Goal: Use online tool/utility: Use online tool/utility

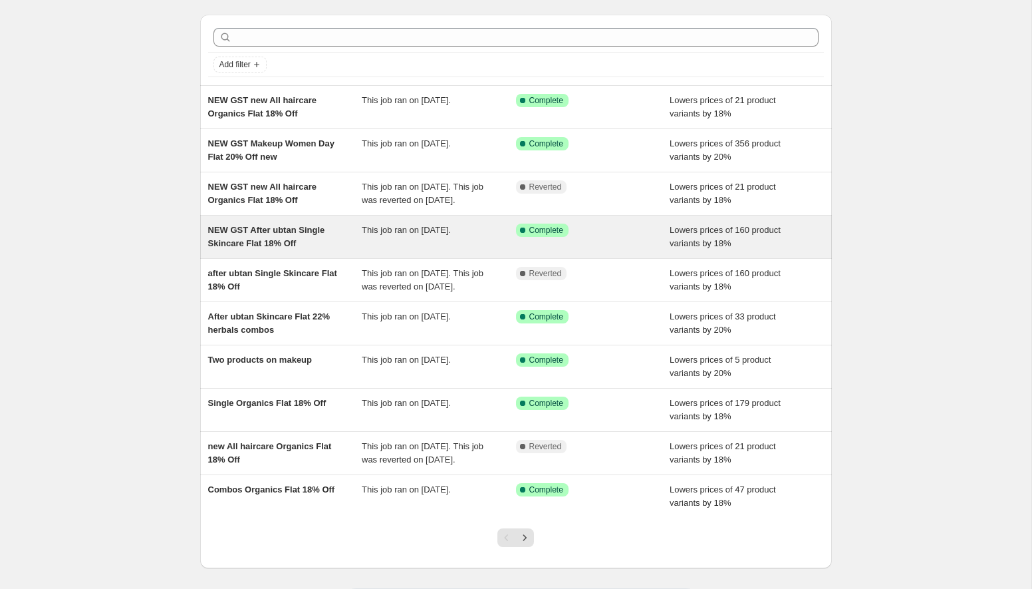
scroll to position [39, 0]
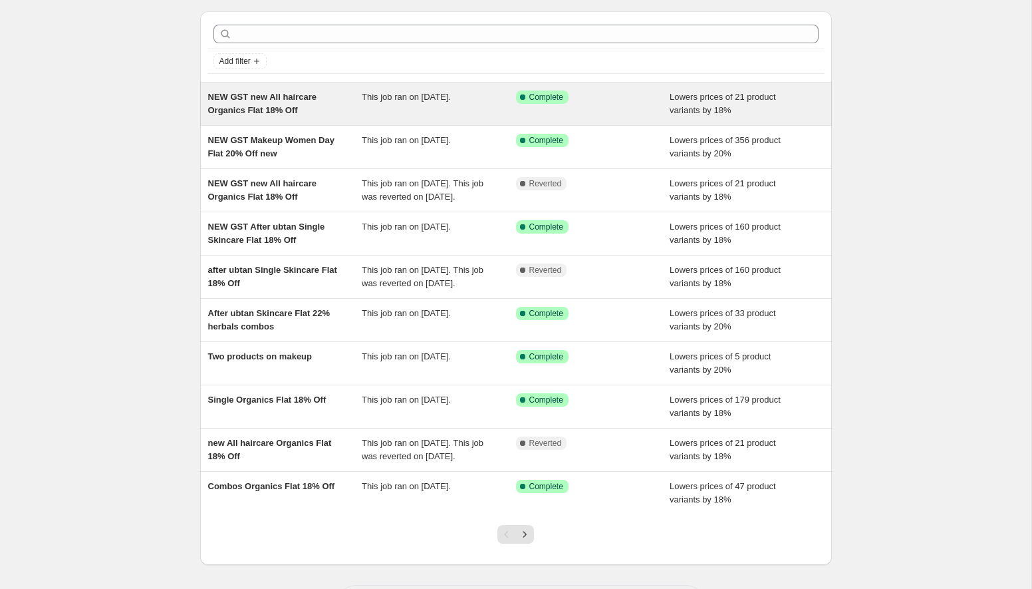
click at [307, 108] on div "NEW GST new All haircare Organics Flat 18% Off" at bounding box center [285, 103] width 154 height 27
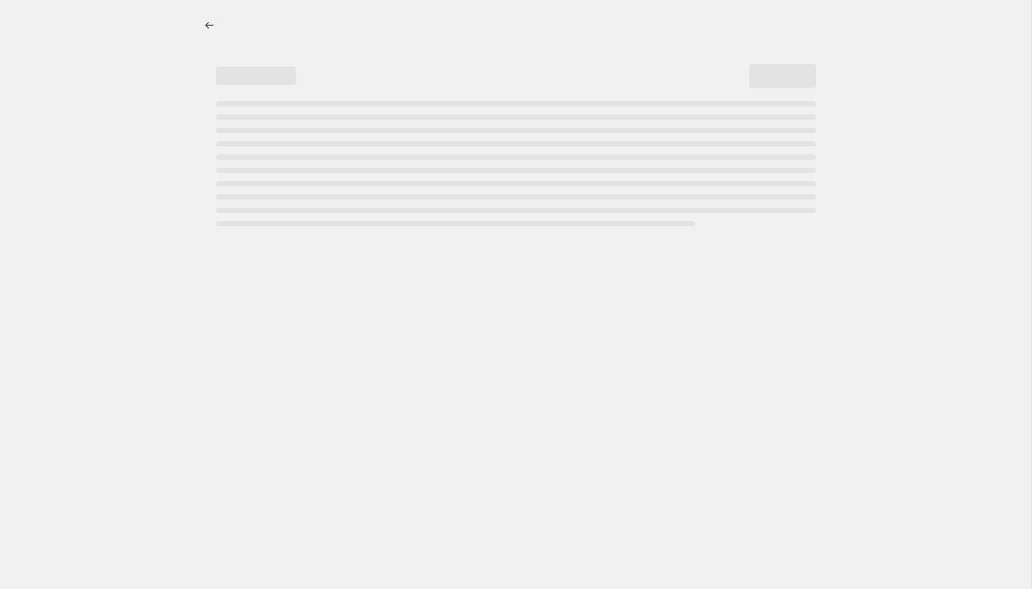
select select "percentage"
select select "collection"
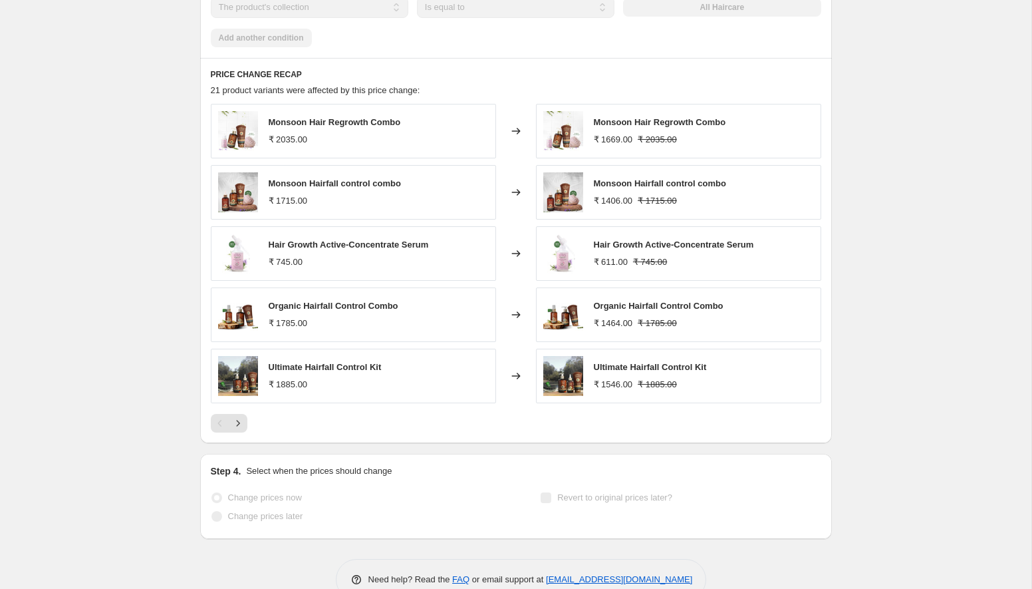
scroll to position [988, 0]
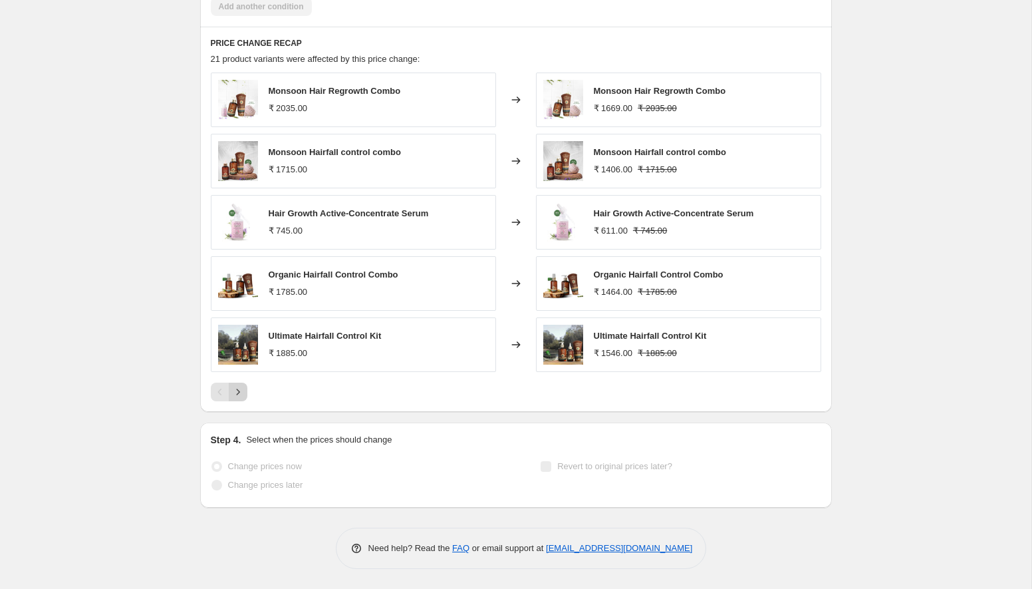
click at [241, 393] on icon "Next" at bounding box center [237, 391] width 13 height 13
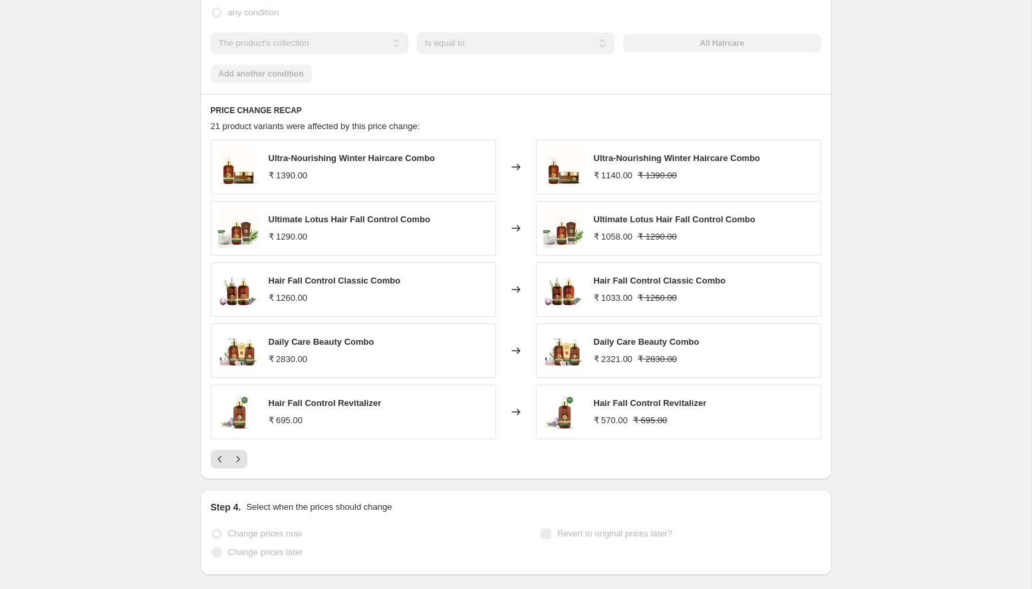
scroll to position [921, 0]
click at [235, 459] on icon "Next" at bounding box center [237, 458] width 13 height 13
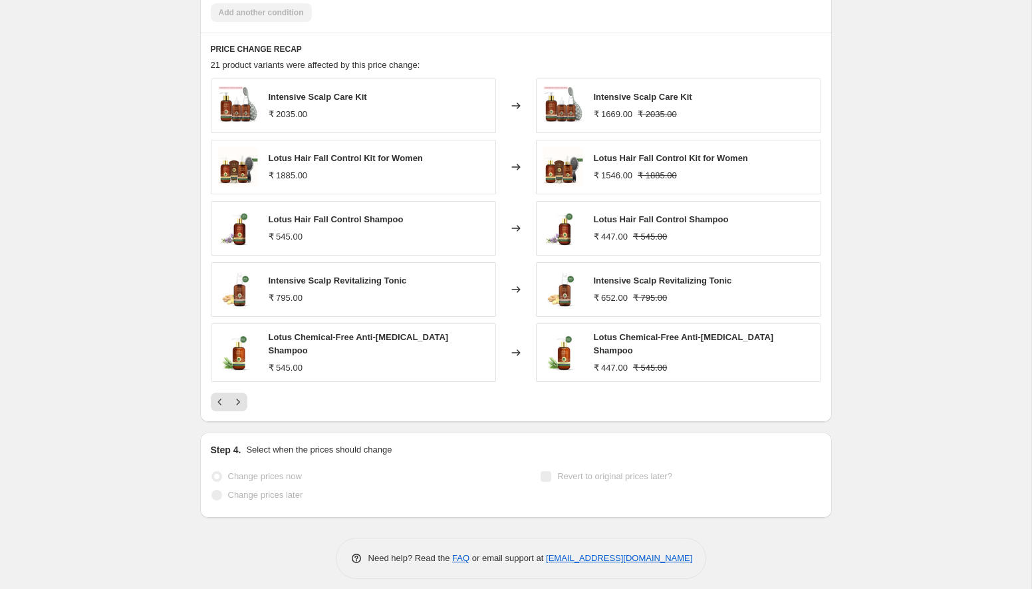
scroll to position [988, 0]
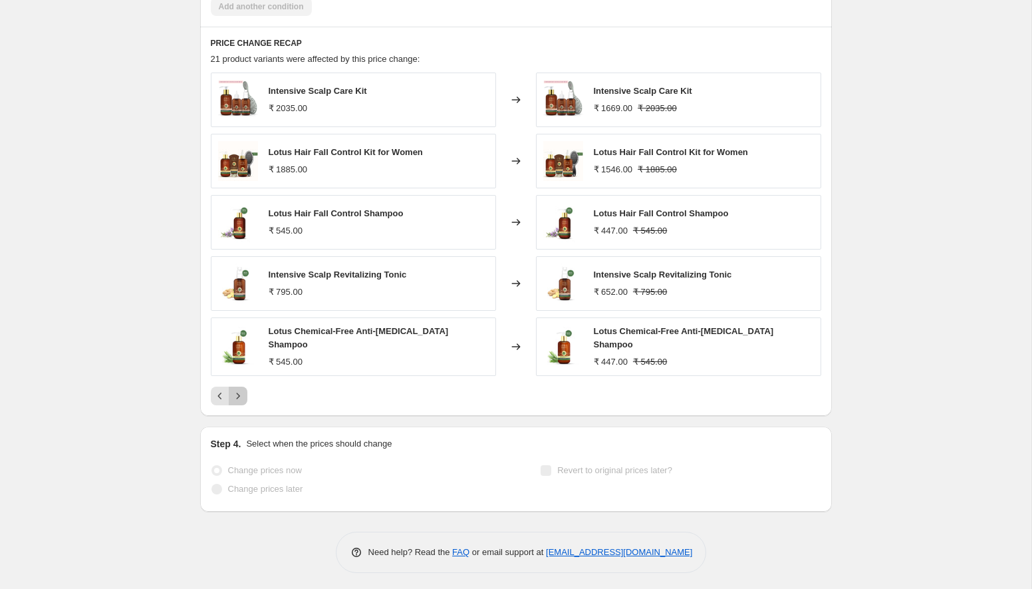
click at [236, 394] on icon "Next" at bounding box center [237, 395] width 13 height 13
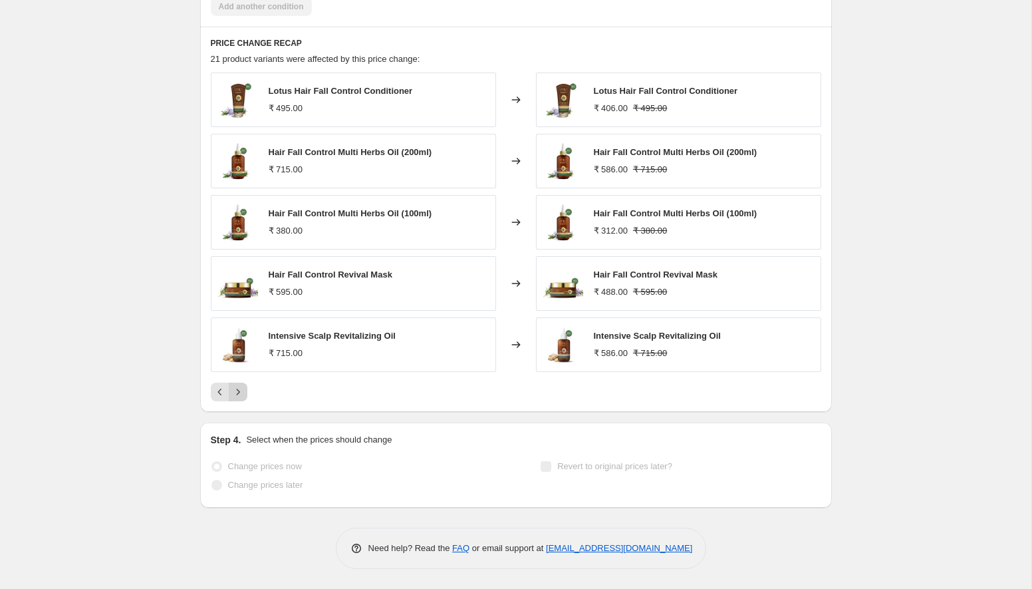
click at [240, 392] on icon "Next" at bounding box center [237, 391] width 13 height 13
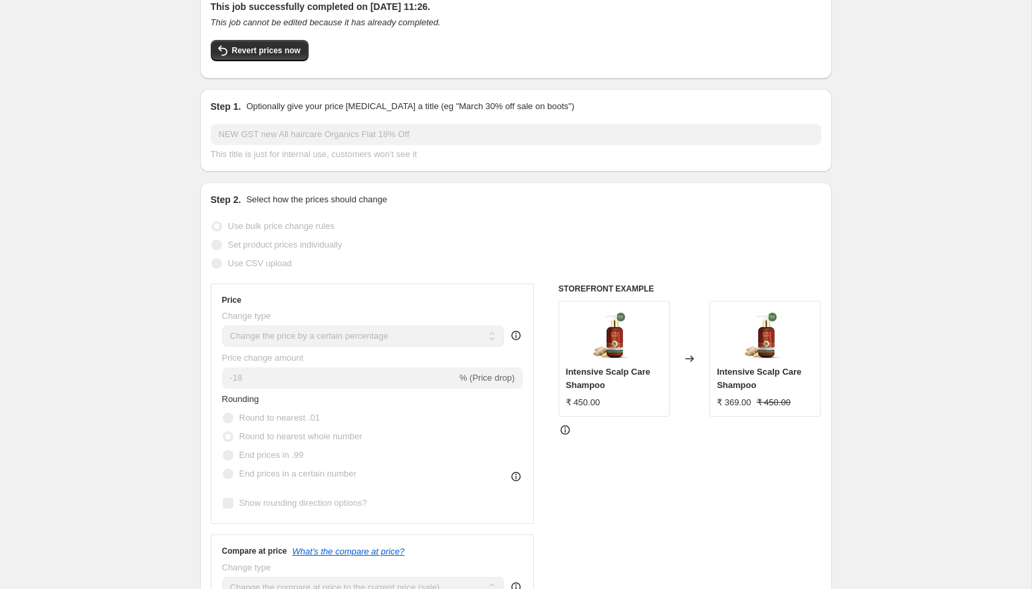
scroll to position [0, 0]
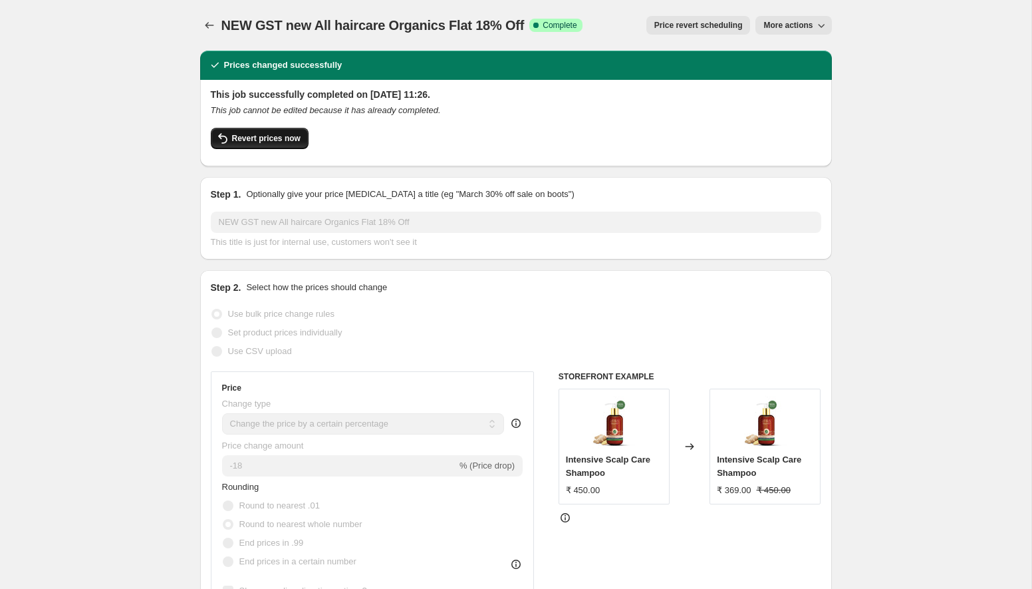
click at [263, 142] on span "Revert prices now" at bounding box center [266, 138] width 69 height 11
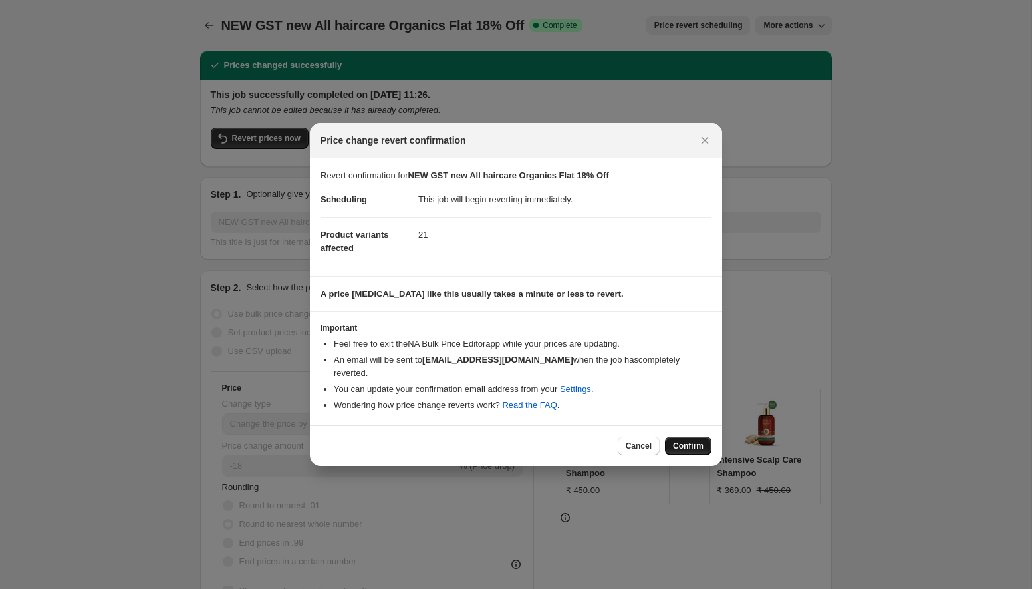
click at [688, 442] on span "Confirm" at bounding box center [688, 445] width 31 height 11
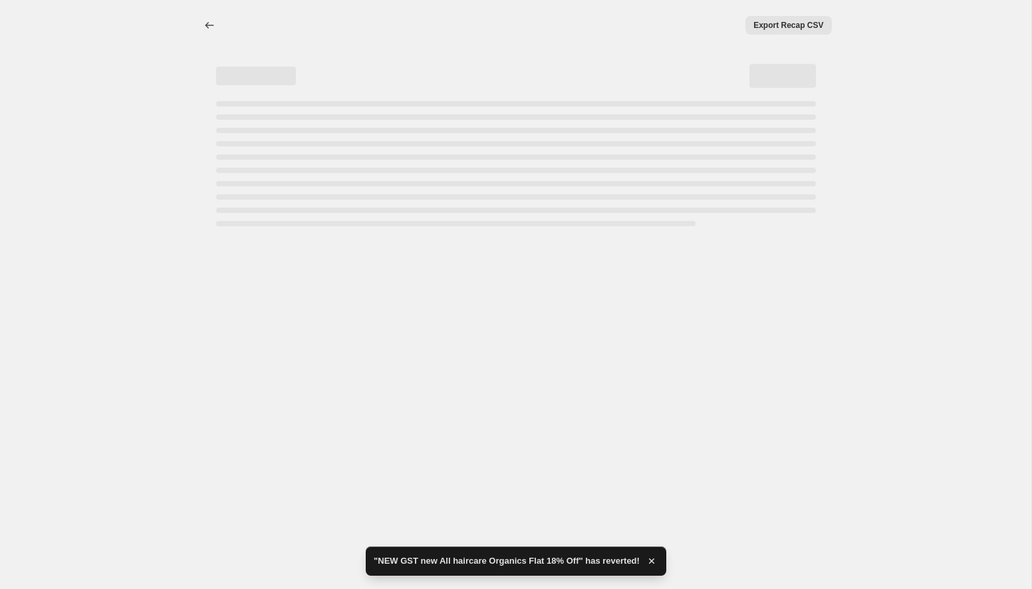
select select "percentage"
select select "collection"
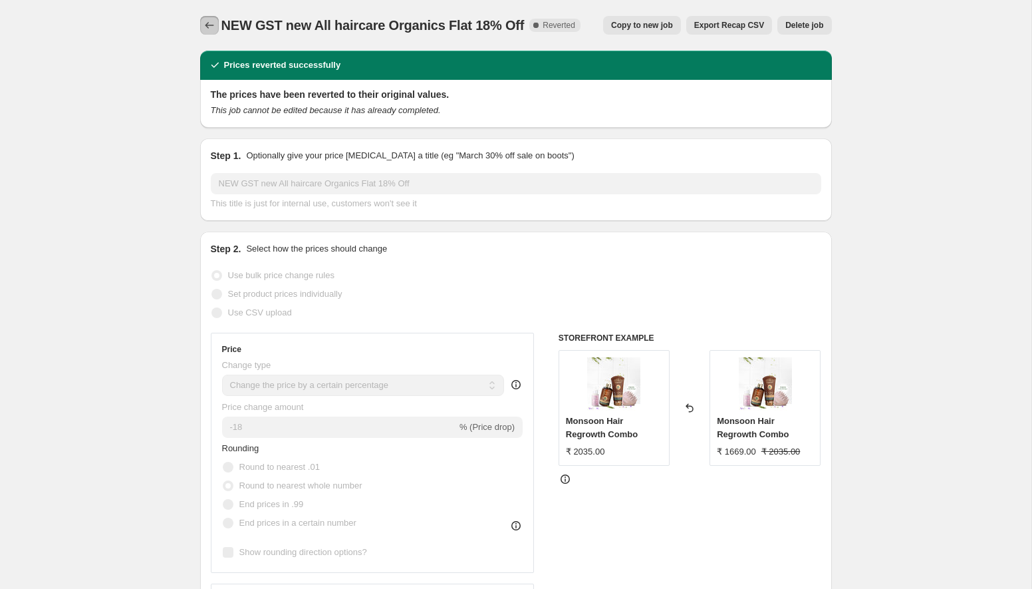
click at [206, 23] on icon "Price change jobs" at bounding box center [209, 25] width 13 height 13
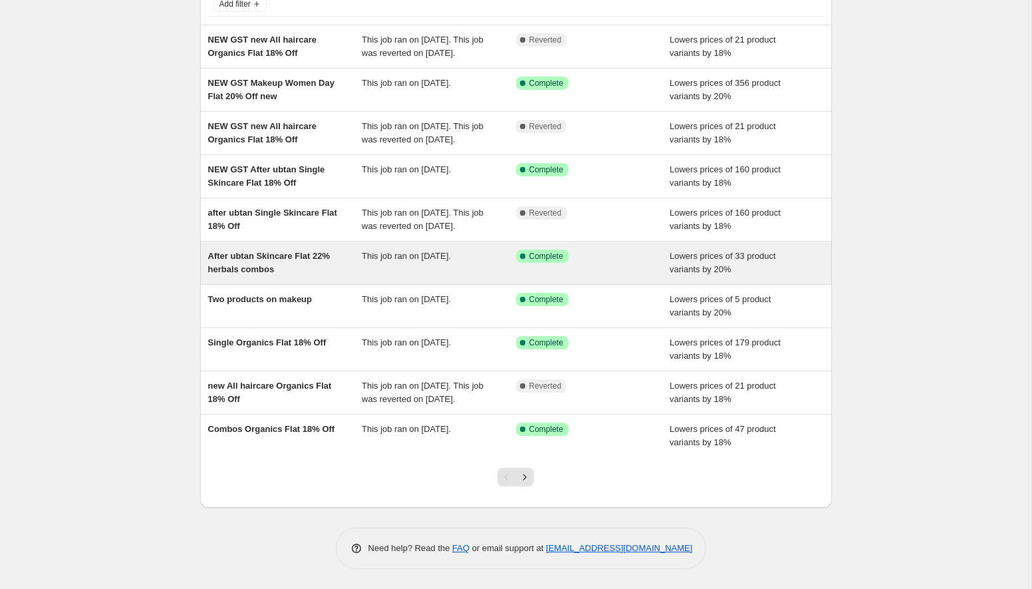
scroll to position [106, 0]
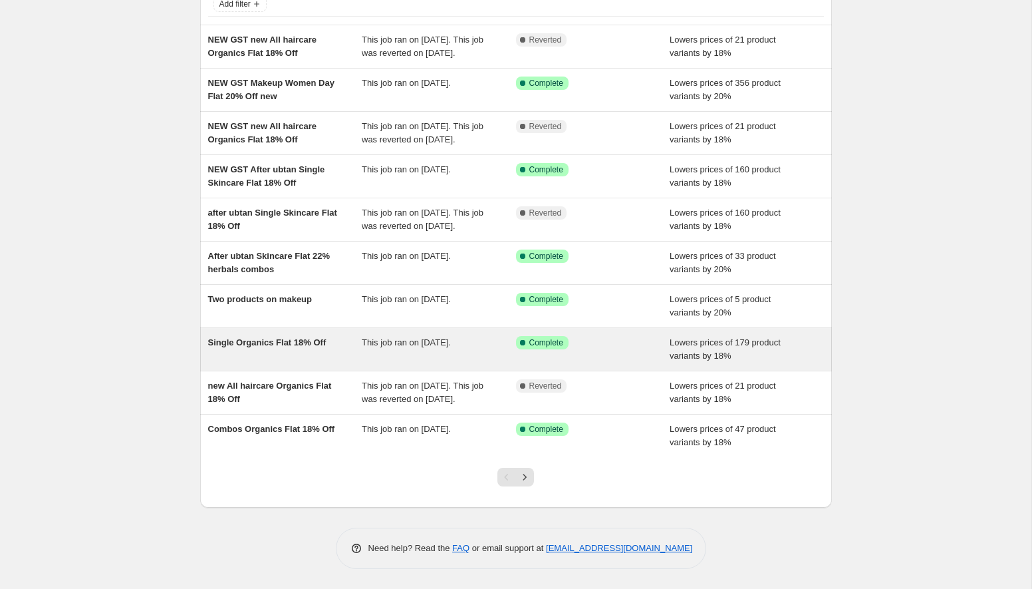
click at [335, 362] on div "Single Organics Flat 18% Off" at bounding box center [285, 349] width 154 height 27
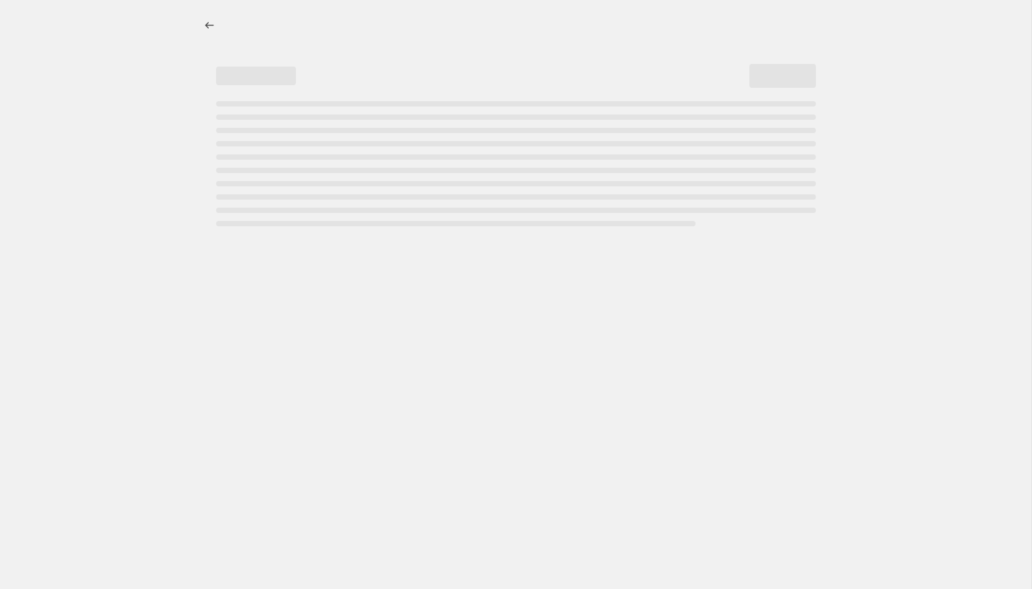
select select "percentage"
select select "collection"
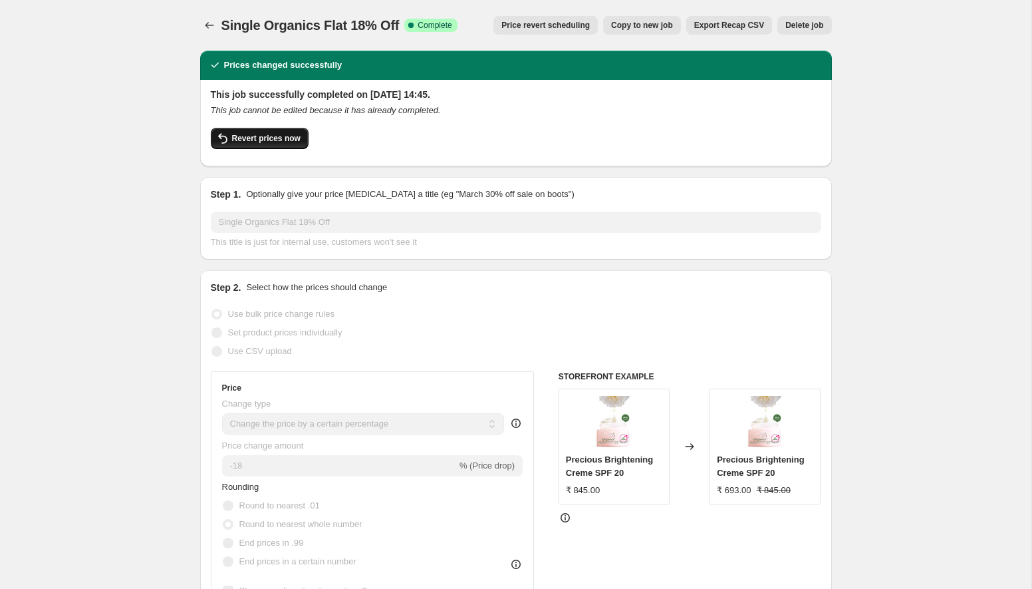
click at [282, 142] on span "Revert prices now" at bounding box center [266, 138] width 69 height 11
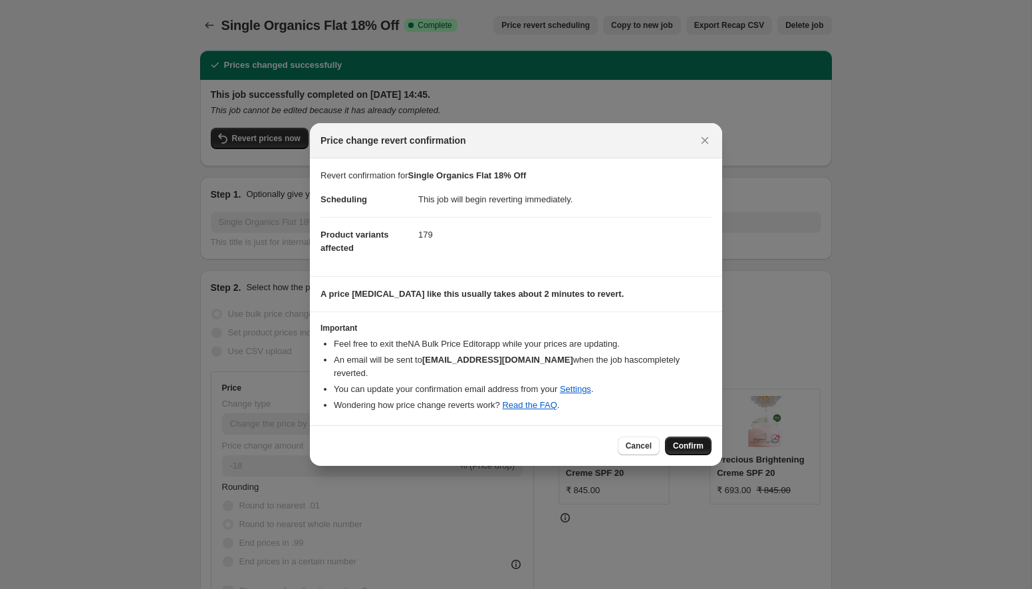
click at [694, 440] on span "Confirm" at bounding box center [688, 445] width 31 height 11
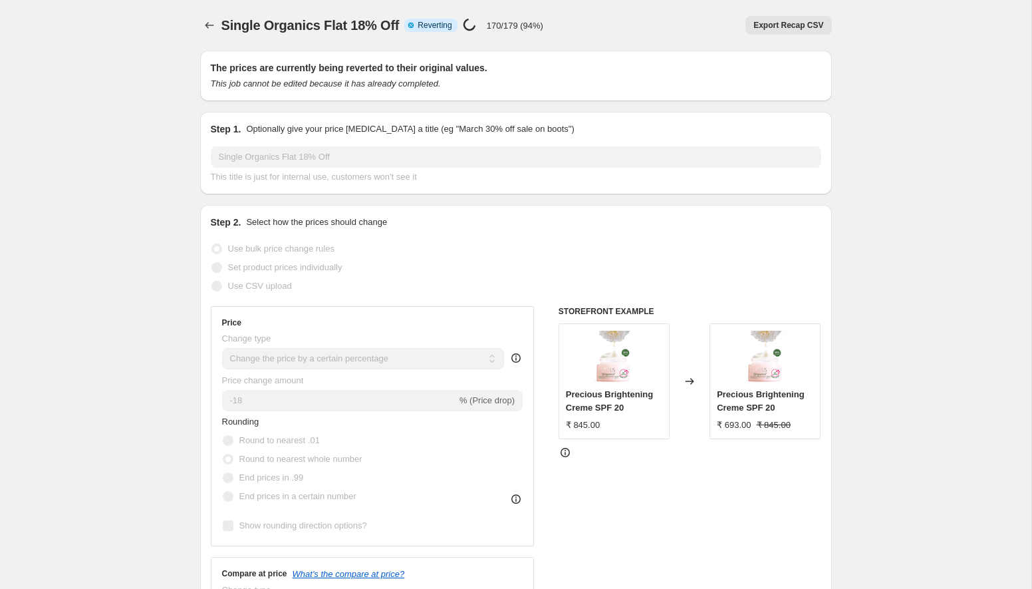
select select "percentage"
select select "collection"
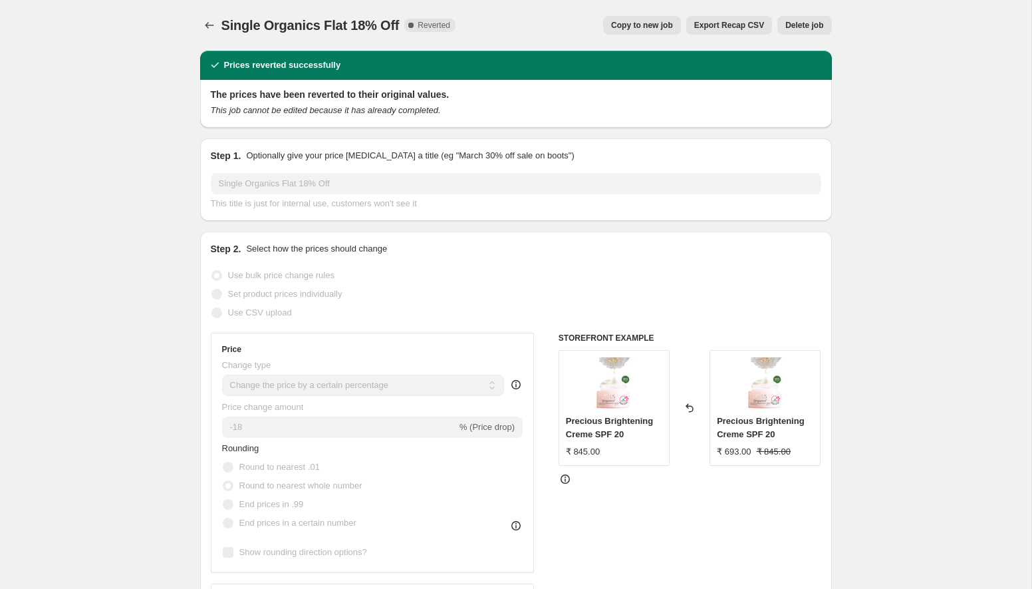
click at [626, 20] on button "Copy to new job" at bounding box center [642, 25] width 78 height 19
select select "percentage"
select select "collection"
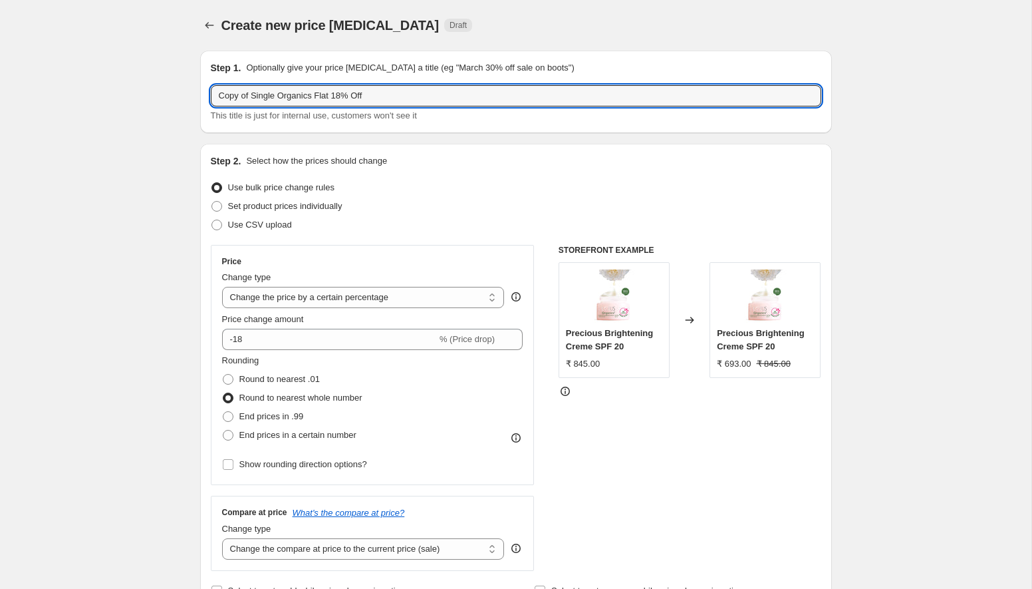
drag, startPoint x: 252, startPoint y: 94, endPoint x: 190, endPoint y: 85, distance: 62.5
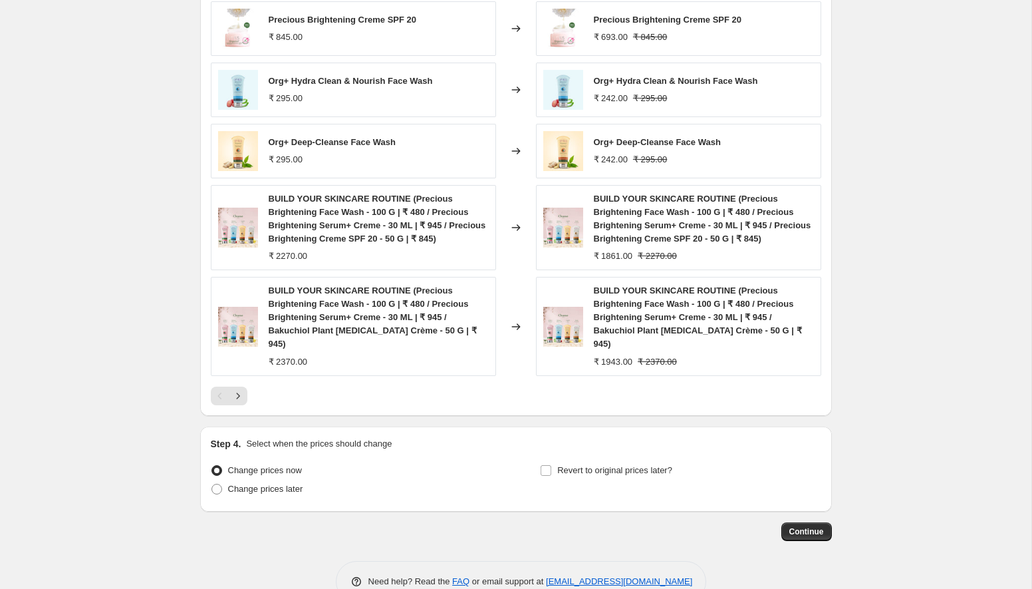
scroll to position [952, 0]
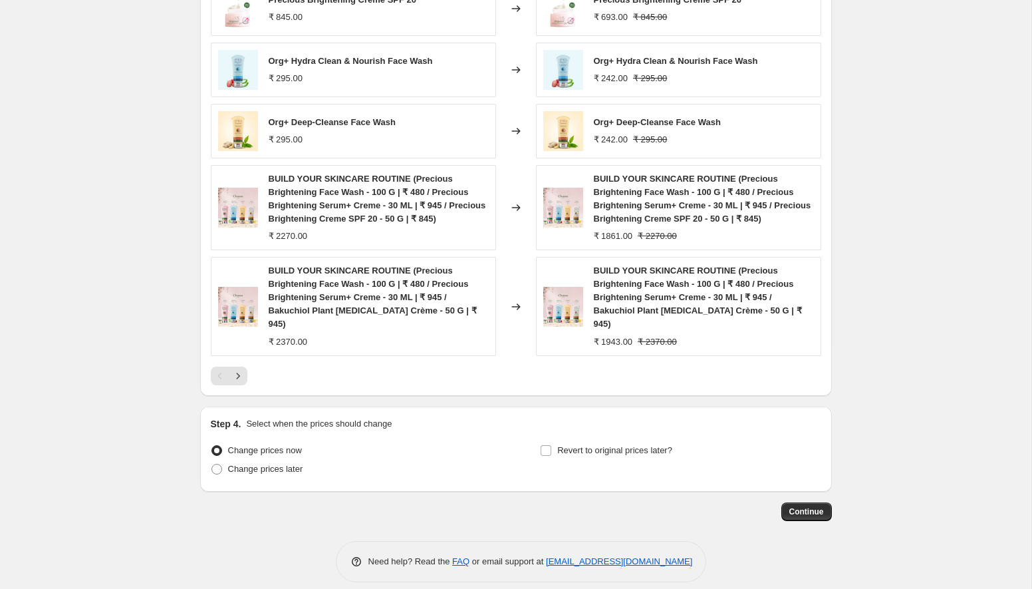
type input "After GST Single Organics Flat 18% Off"
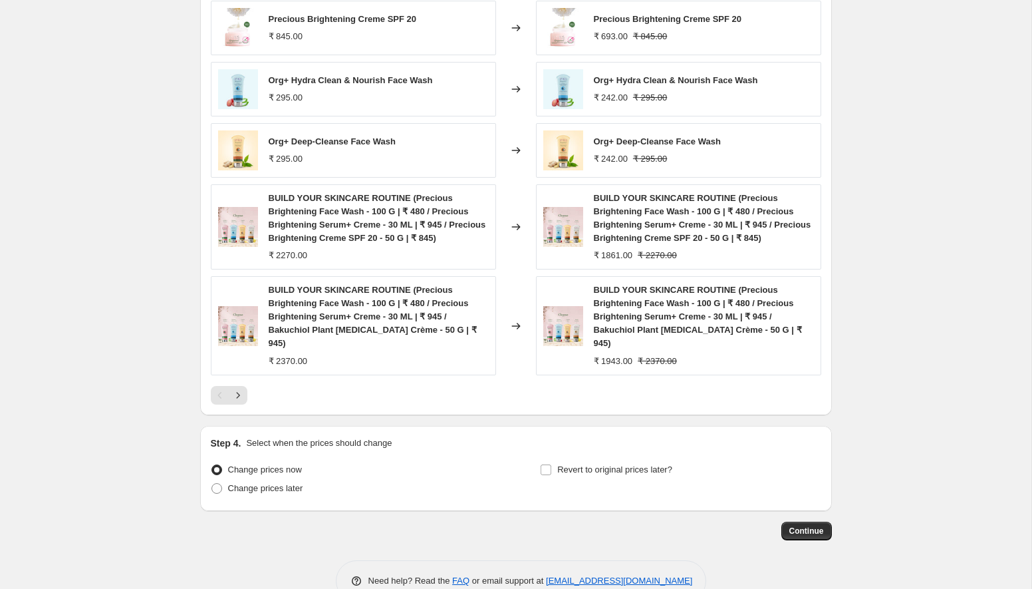
scroll to position [938, 0]
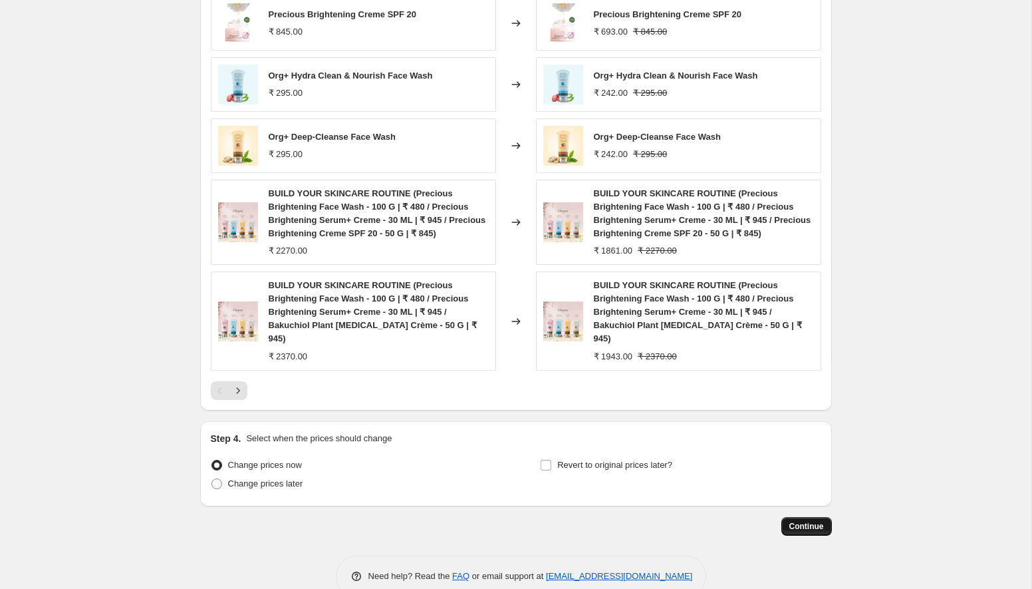
click at [816, 521] on span "Continue" at bounding box center [806, 526] width 35 height 11
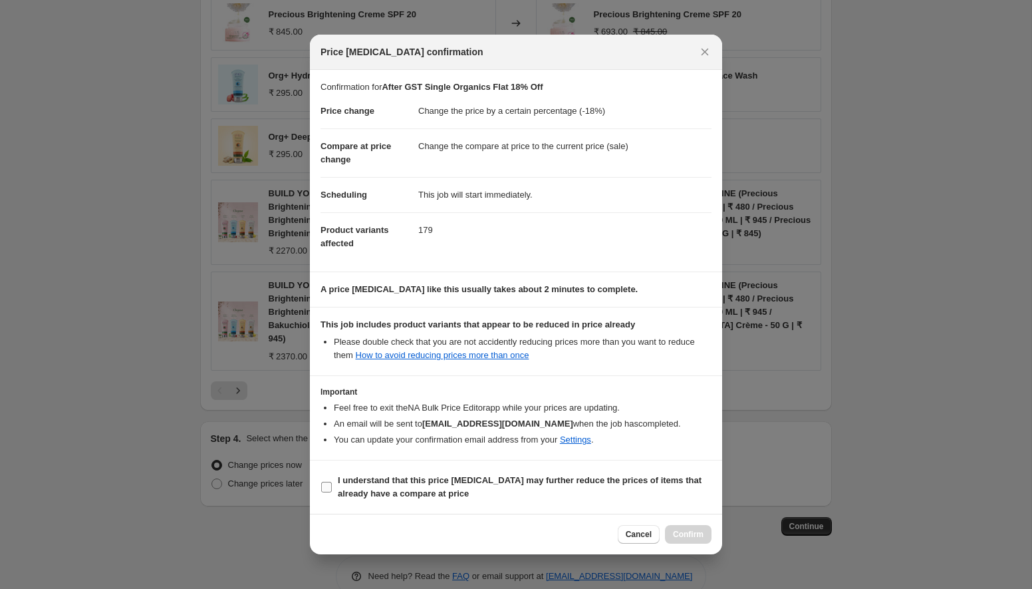
click at [328, 484] on input "I understand that this price [MEDICAL_DATA] may further reduce the prices of it…" at bounding box center [326, 487] width 11 height 11
checkbox input "true"
click at [700, 535] on span "Confirm" at bounding box center [688, 534] width 31 height 11
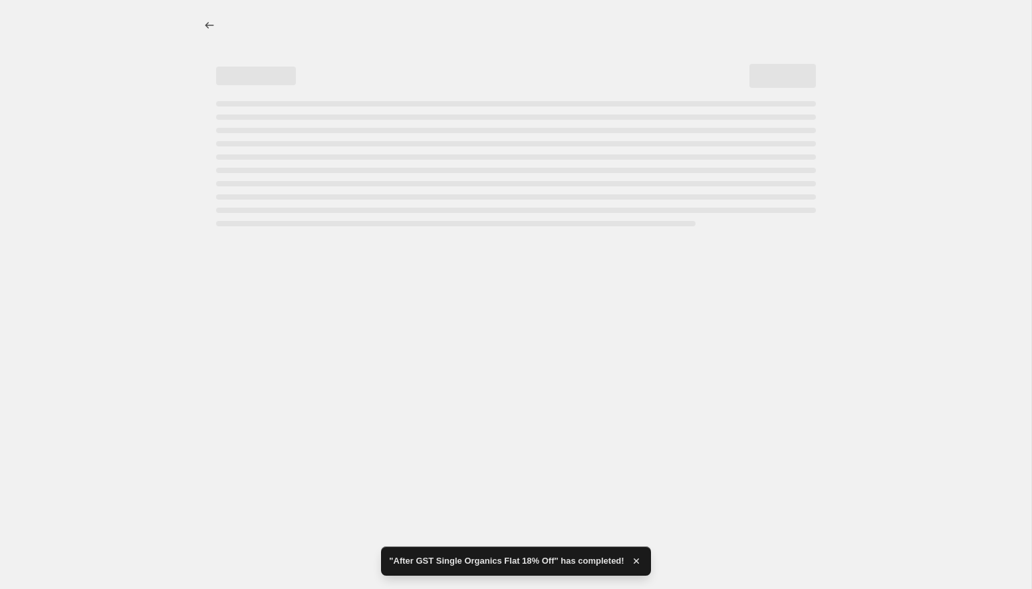
select select "percentage"
select select "collection"
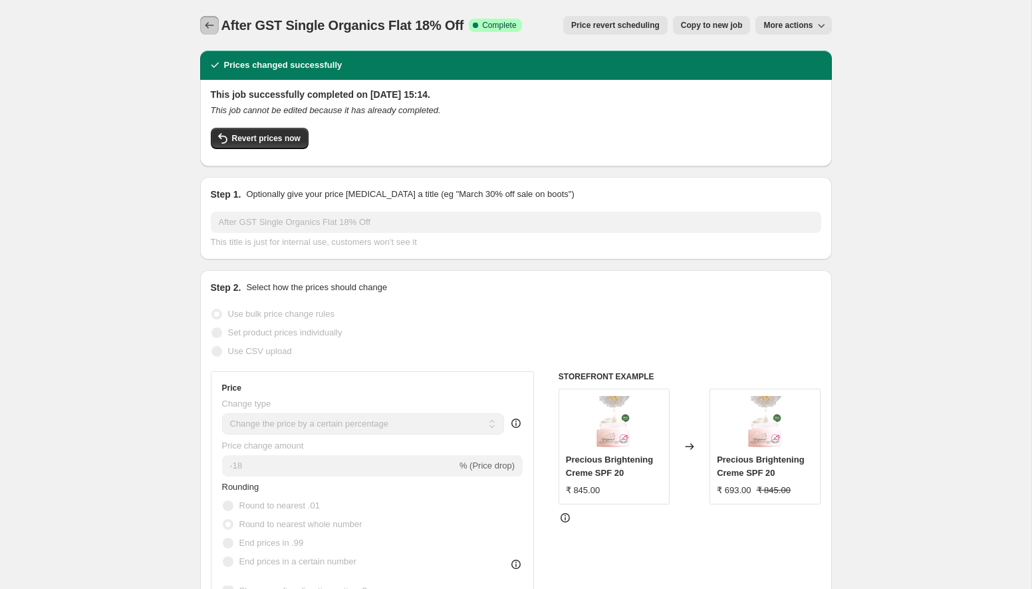
click at [208, 19] on icon "Price change jobs" at bounding box center [209, 25] width 13 height 13
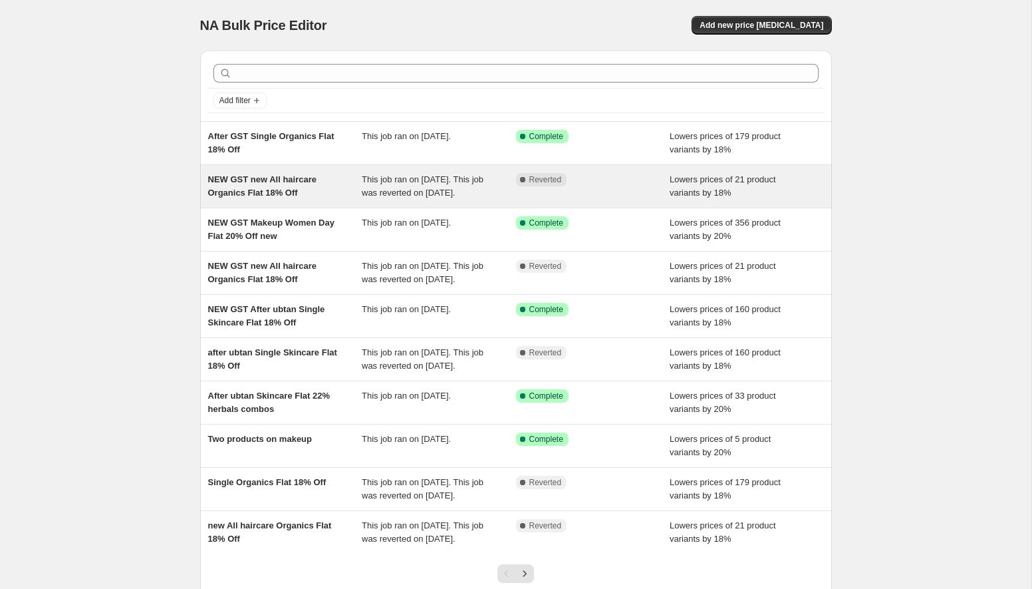
click at [319, 200] on div "NEW GST new All haircare Organics Flat 18% Off" at bounding box center [285, 186] width 154 height 27
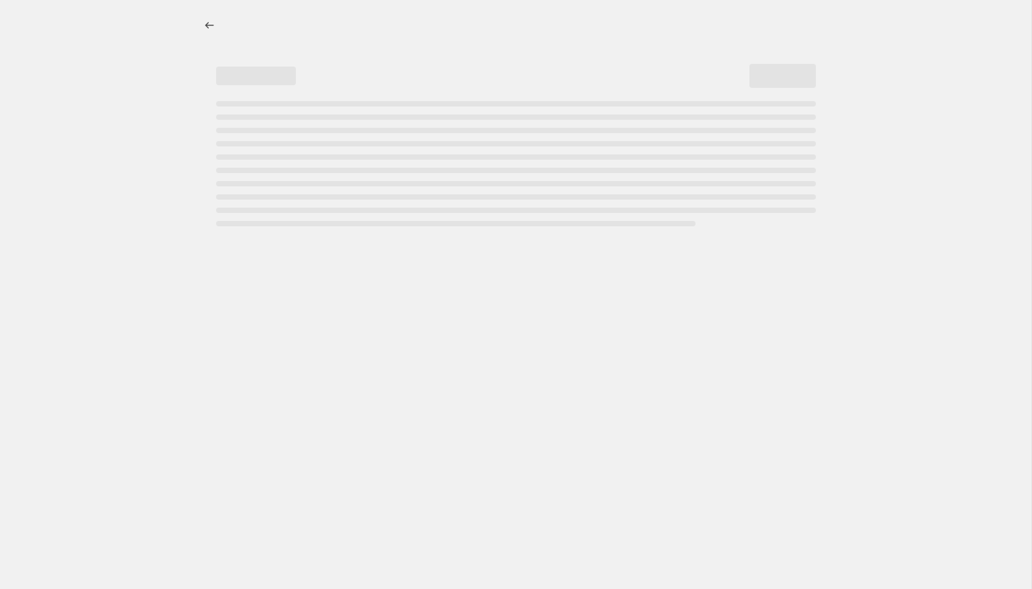
select select "percentage"
select select "collection"
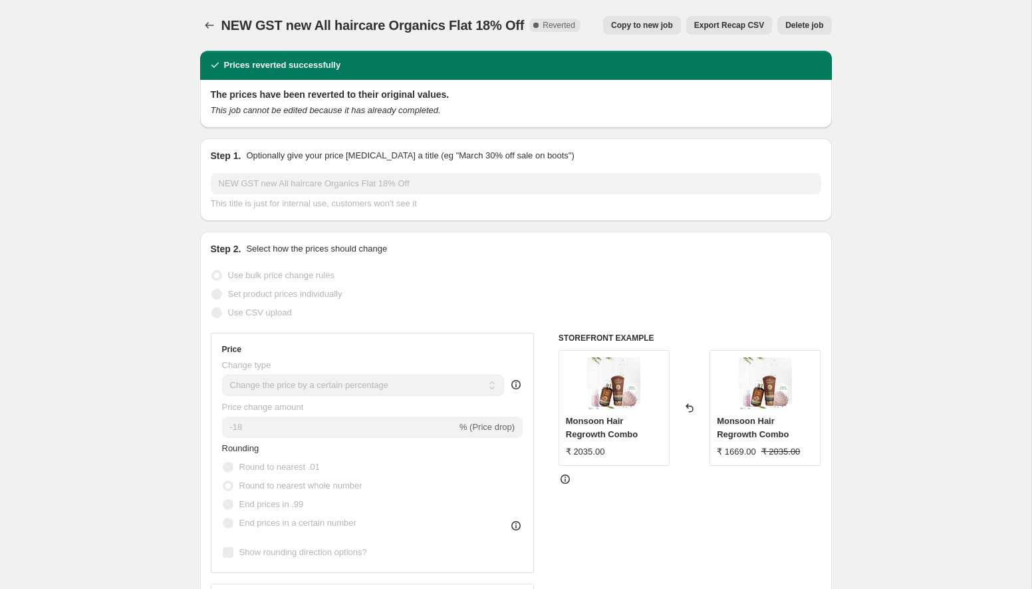
click at [638, 20] on button "Copy to new job" at bounding box center [642, 25] width 78 height 19
select select "percentage"
select select "collection"
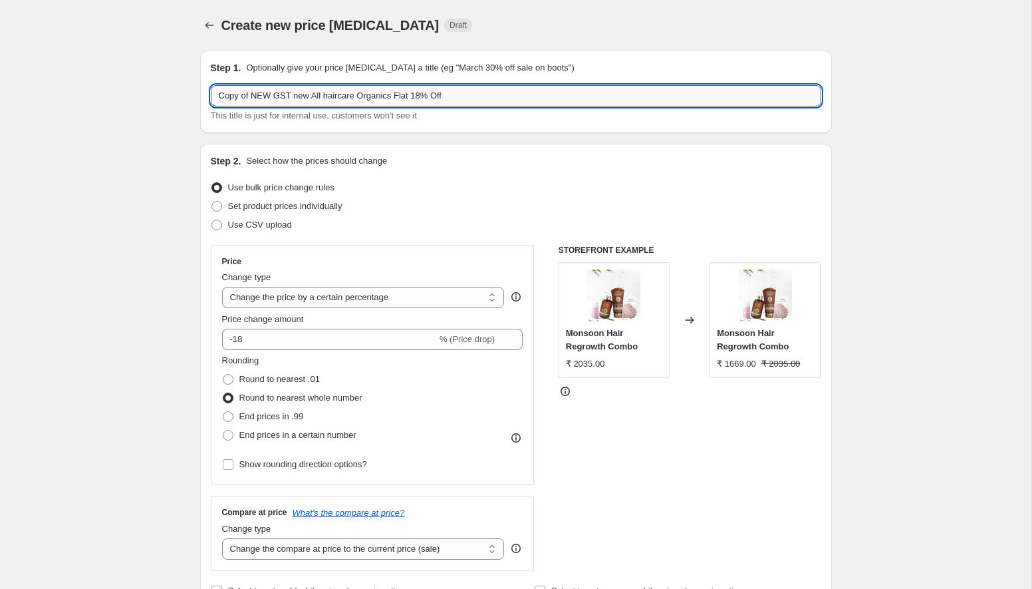
click at [249, 97] on input "Copy of NEW GST new All haircare Organics Flat 18% Off" at bounding box center [516, 95] width 611 height 21
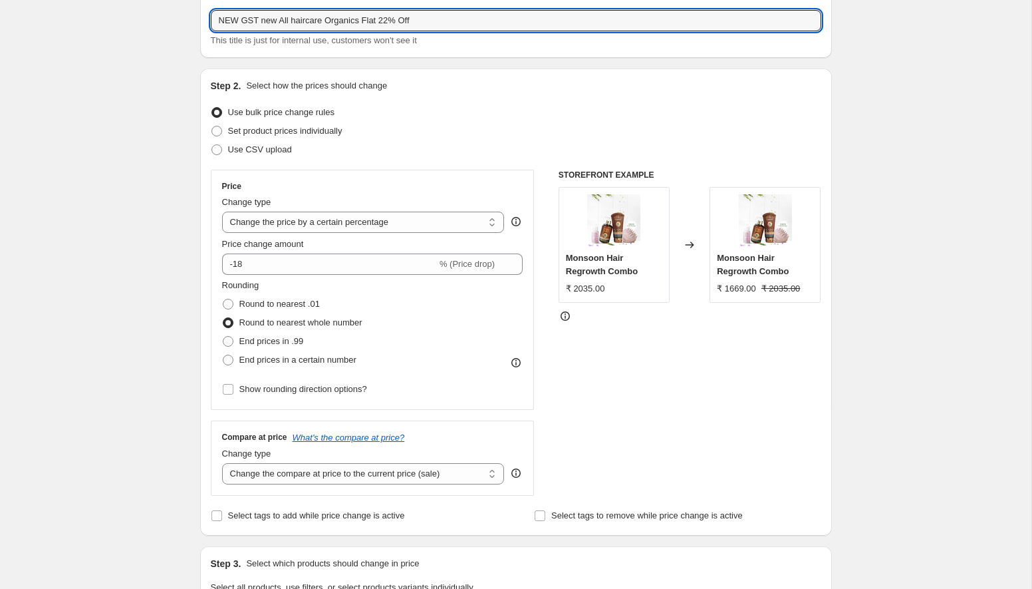
scroll to position [74, 0]
type input "NEW GST new All haircare Organics Flat 22% Off"
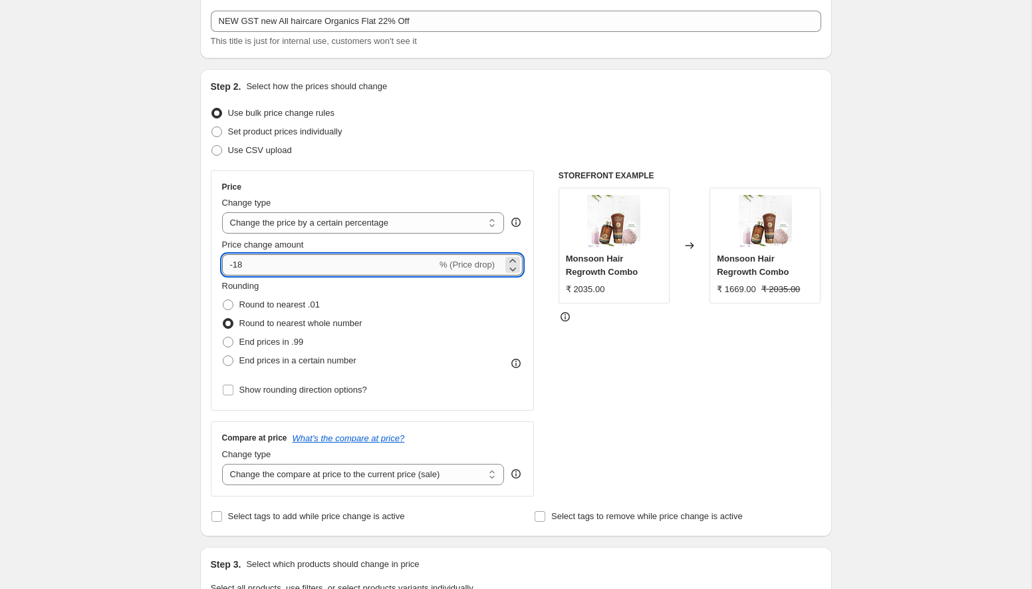
click at [331, 261] on input "-18" at bounding box center [329, 264] width 215 height 21
type input "-1"
type input "-22"
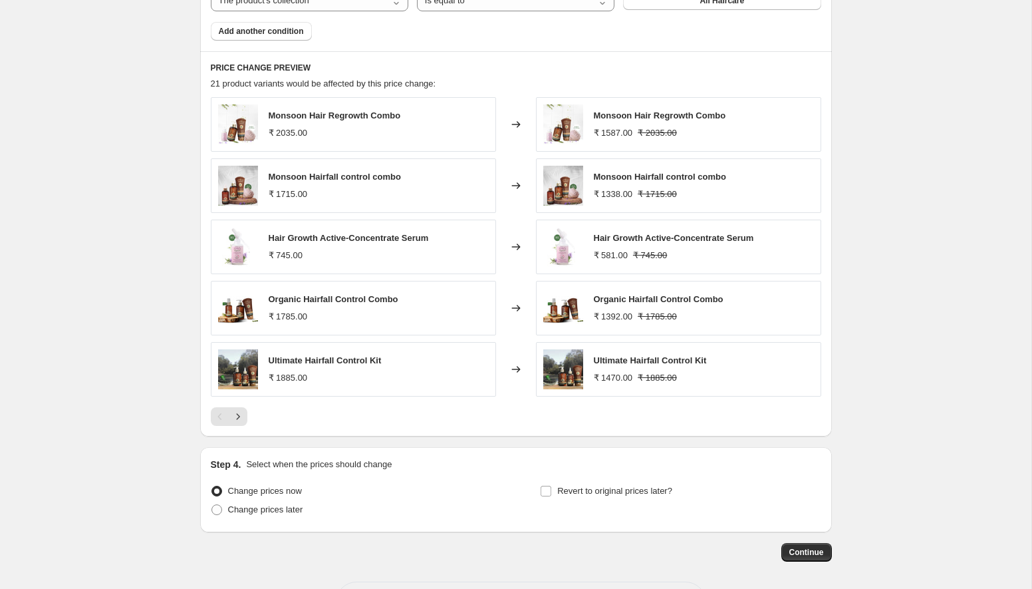
scroll to position [857, 0]
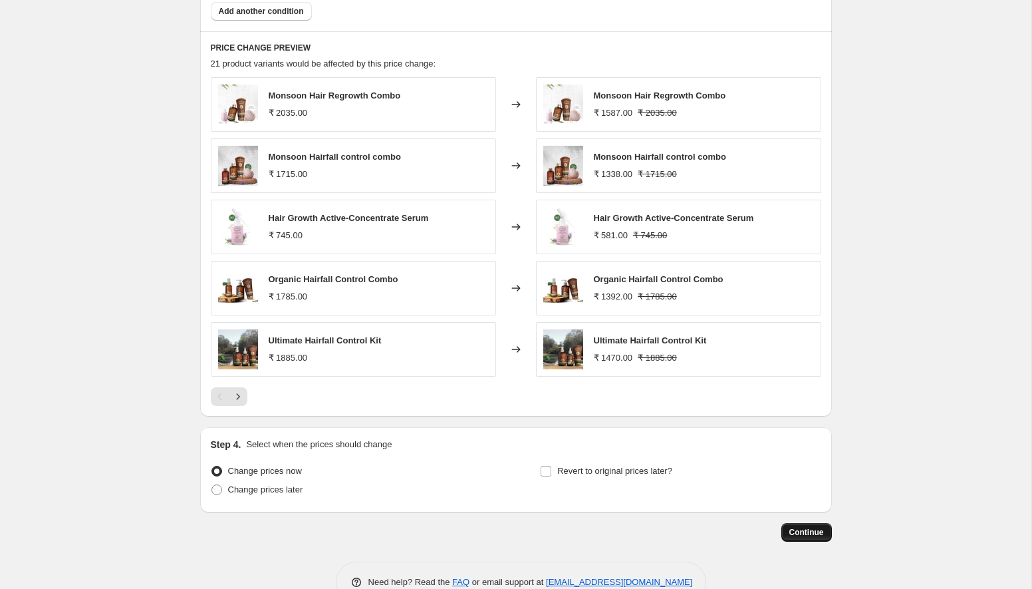
click at [801, 532] on span "Continue" at bounding box center [806, 532] width 35 height 11
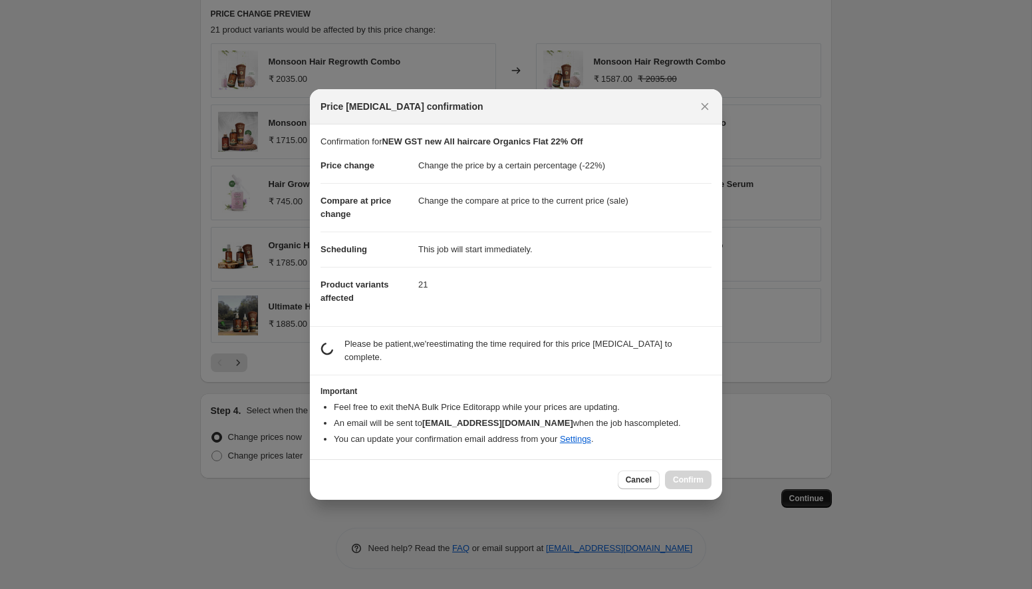
scroll to position [0, 0]
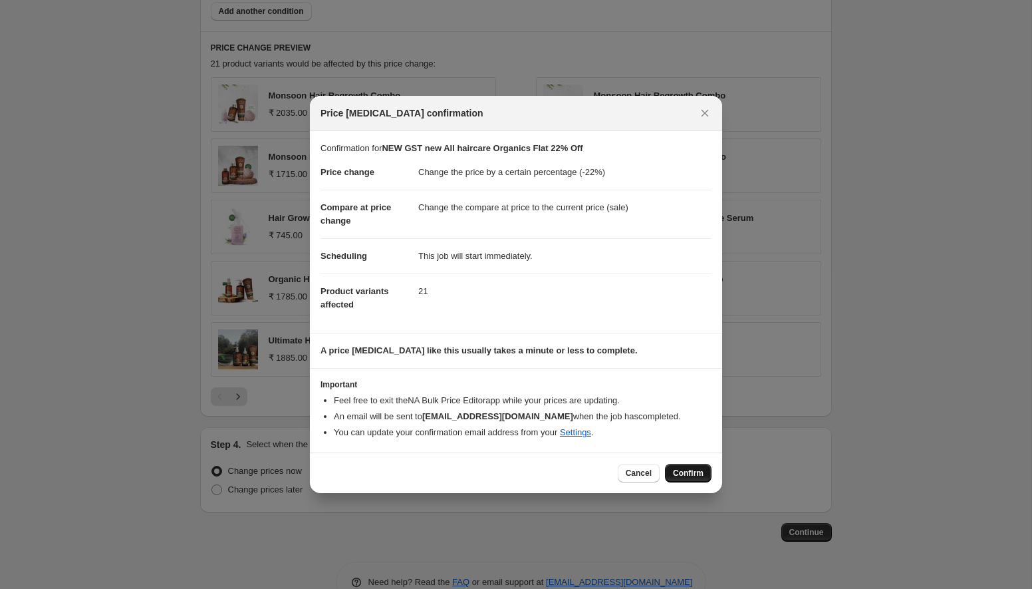
click at [692, 478] on span "Confirm" at bounding box center [688, 473] width 31 height 11
type input "NEW GST new All haircare Organics Flat 22% Off"
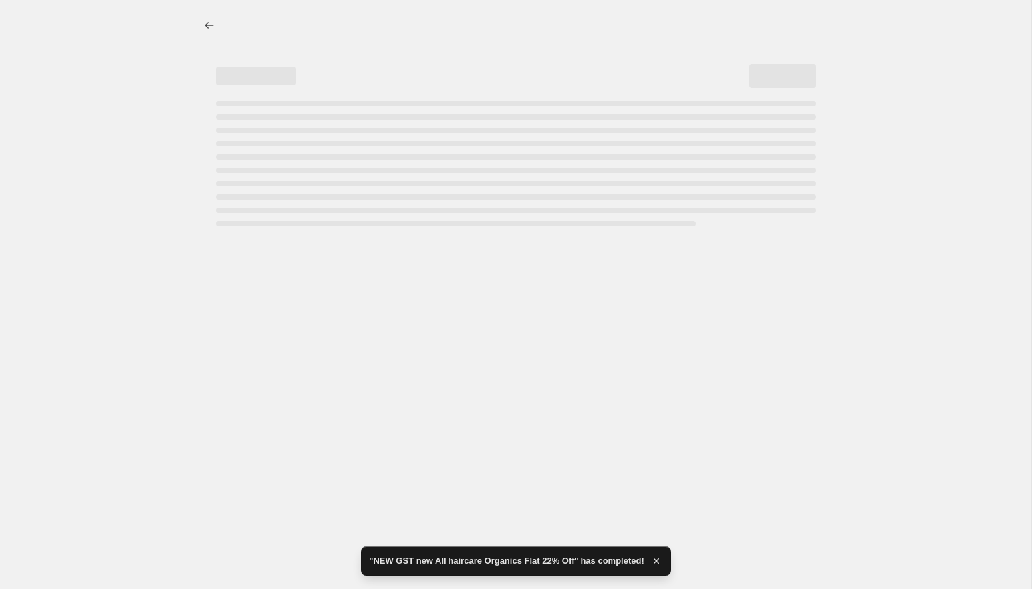
select select "percentage"
select select "collection"
